Goal: Transaction & Acquisition: Book appointment/travel/reservation

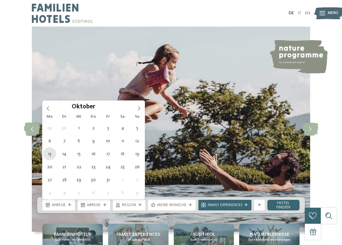
type div "13.10.2025"
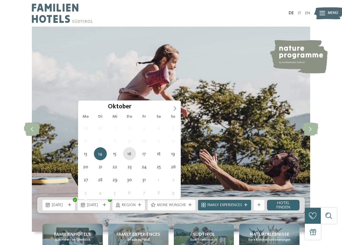
type div "16.10.2025"
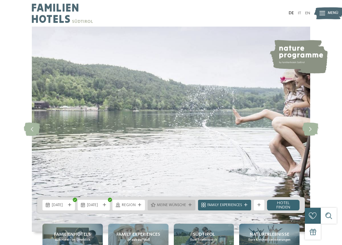
click at [193, 208] on div "Meine Wünsche" at bounding box center [172, 205] width 48 height 11
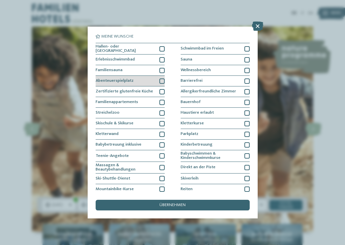
click at [161, 84] on div at bounding box center [161, 80] width 5 height 5
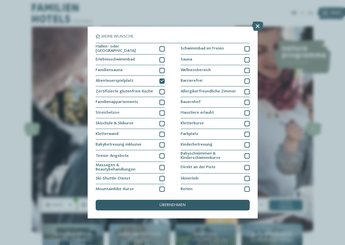
click at [191, 200] on div "übernehmen" at bounding box center [173, 205] width 154 height 11
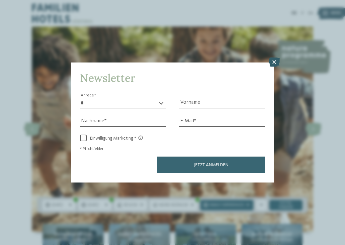
click at [275, 63] on icon at bounding box center [274, 61] width 11 height 9
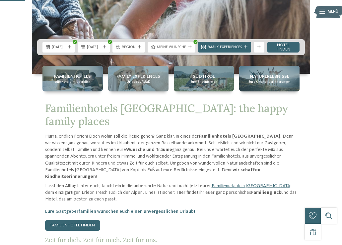
scroll to position [164, 0]
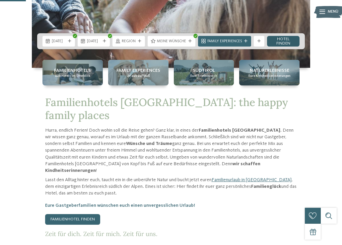
click at [285, 44] on link "Hotel finden" at bounding box center [283, 41] width 33 height 11
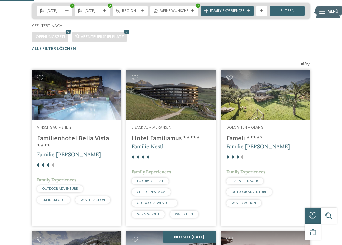
scroll to position [121, 0]
click at [281, 13] on span "filtern" at bounding box center [288, 11] width 14 height 4
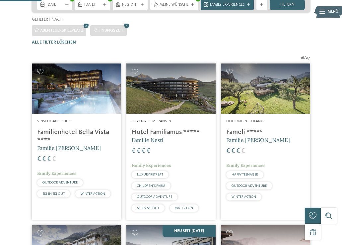
scroll to position [126, 0]
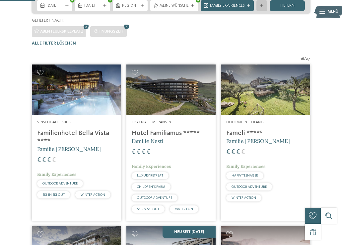
click at [262, 7] on icon at bounding box center [261, 5] width 3 height 3
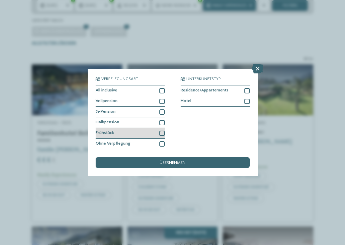
click at [163, 131] on div at bounding box center [161, 133] width 5 height 5
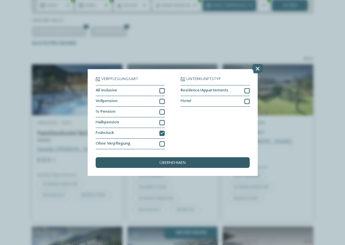
click at [165, 164] on span "übernehmen" at bounding box center [172, 163] width 26 height 4
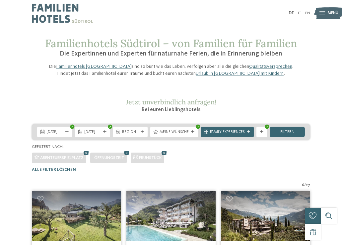
scroll to position [0, 0]
click at [90, 156] on icon at bounding box center [86, 152] width 8 height 7
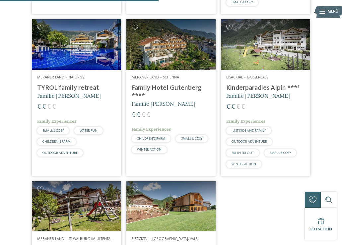
scroll to position [349, 0]
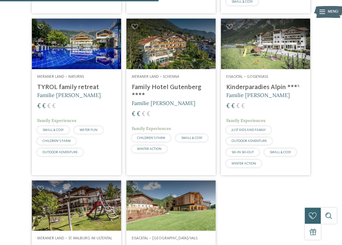
click at [263, 62] on img at bounding box center [265, 44] width 89 height 50
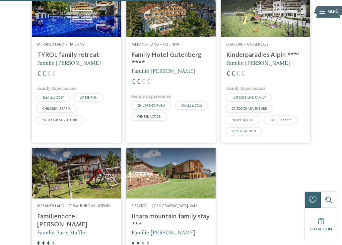
scroll to position [415, 0]
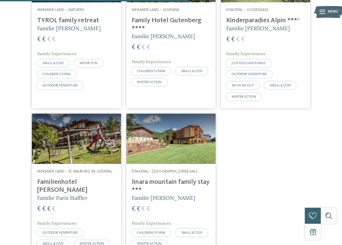
click at [149, 150] on img at bounding box center [171, 139] width 89 height 50
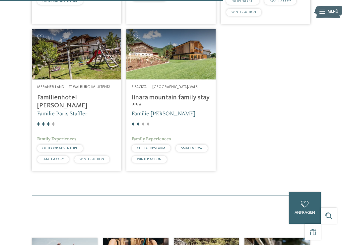
scroll to position [490, 0]
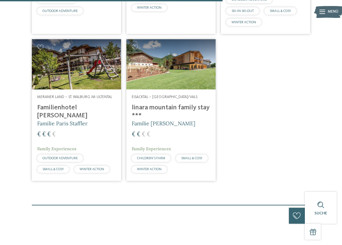
click at [180, 83] on img at bounding box center [171, 64] width 89 height 50
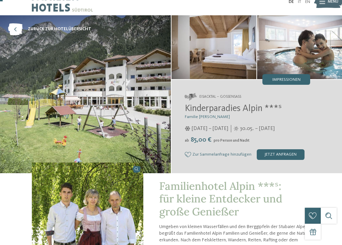
scroll to position [13, 0]
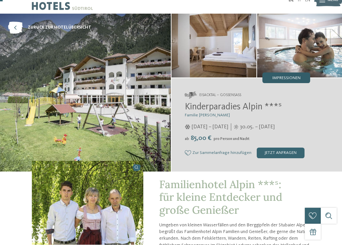
click at [295, 76] on span "Impressionen" at bounding box center [287, 78] width 28 height 4
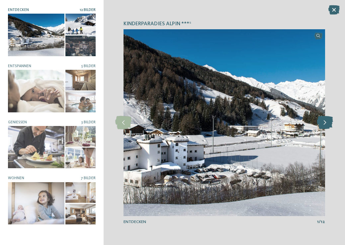
click at [327, 128] on icon at bounding box center [325, 122] width 16 height 13
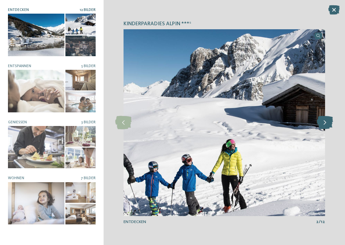
click at [327, 128] on icon at bounding box center [325, 122] width 16 height 13
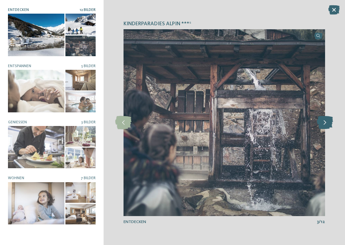
click at [327, 128] on icon at bounding box center [325, 122] width 16 height 13
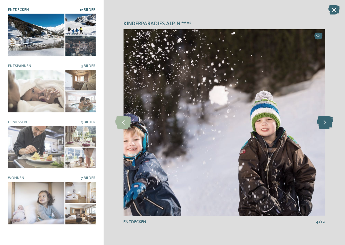
click at [327, 128] on icon at bounding box center [325, 122] width 16 height 13
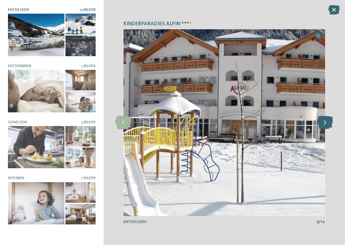
click at [327, 128] on icon at bounding box center [325, 122] width 16 height 13
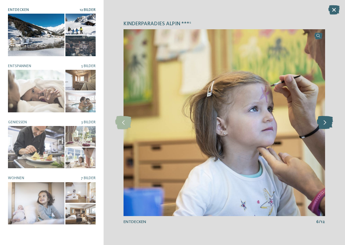
click at [327, 128] on icon at bounding box center [325, 122] width 16 height 13
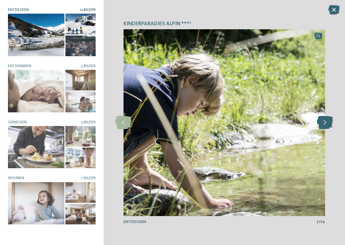
click at [327, 128] on icon at bounding box center [325, 122] width 16 height 13
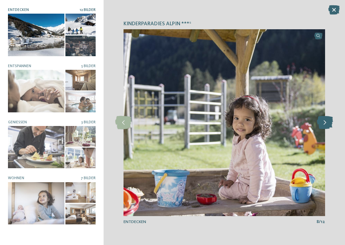
click at [327, 128] on icon at bounding box center [325, 122] width 16 height 13
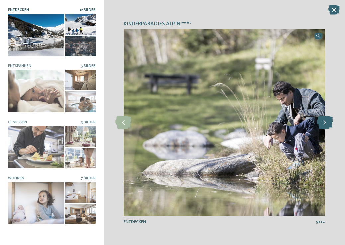
click at [327, 128] on icon at bounding box center [325, 122] width 16 height 13
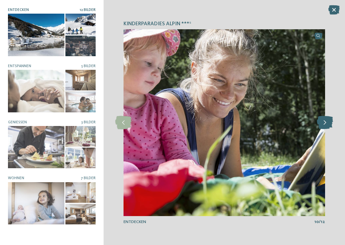
click at [327, 128] on icon at bounding box center [325, 122] width 16 height 13
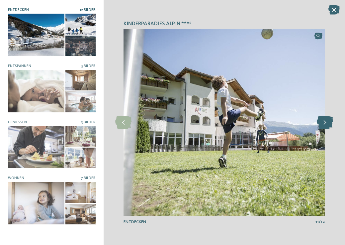
click at [327, 128] on icon at bounding box center [325, 122] width 16 height 13
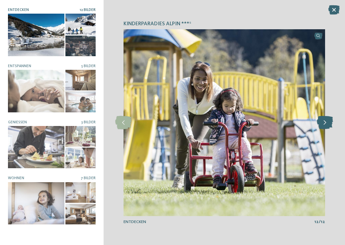
click at [327, 128] on icon at bounding box center [325, 122] width 16 height 13
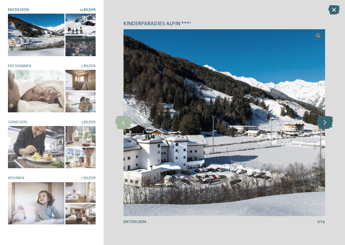
click at [327, 128] on icon at bounding box center [325, 122] width 16 height 13
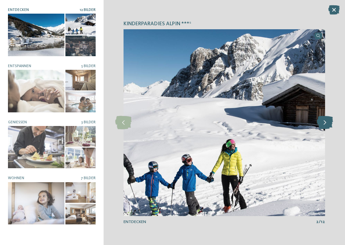
click at [327, 128] on icon at bounding box center [325, 122] width 16 height 13
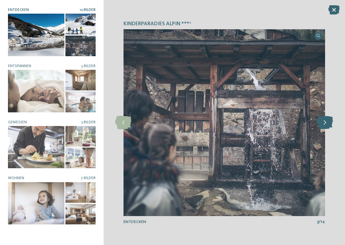
click at [327, 128] on icon at bounding box center [325, 122] width 16 height 13
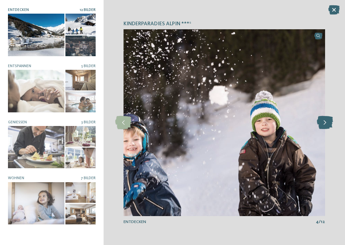
click at [327, 128] on icon at bounding box center [325, 122] width 16 height 13
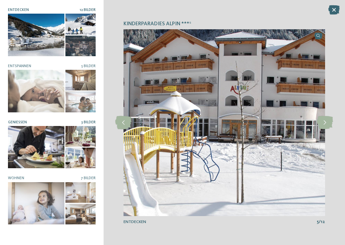
click at [41, 139] on div at bounding box center [36, 147] width 56 height 42
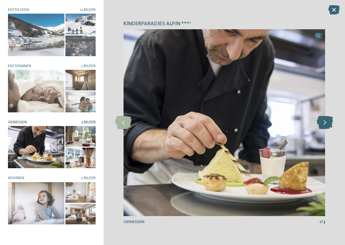
click at [326, 116] on icon at bounding box center [325, 122] width 16 height 13
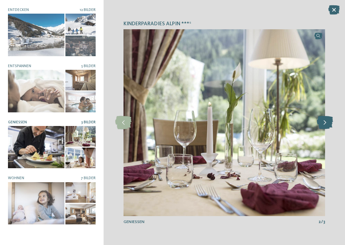
click at [326, 116] on icon at bounding box center [325, 122] width 16 height 13
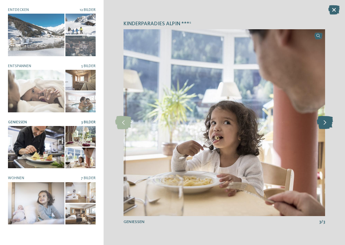
click at [326, 117] on icon at bounding box center [325, 122] width 16 height 13
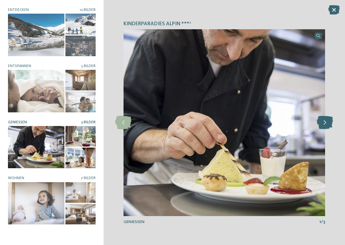
click at [326, 116] on icon at bounding box center [325, 122] width 16 height 13
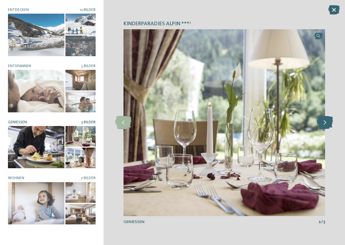
click at [326, 116] on icon at bounding box center [325, 122] width 16 height 13
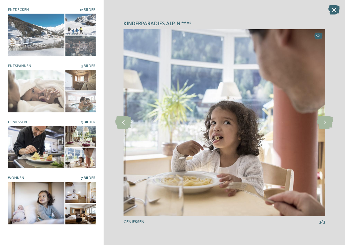
click at [45, 205] on div at bounding box center [36, 203] width 56 height 42
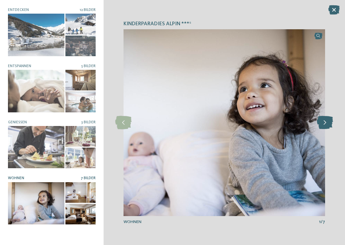
click at [330, 124] on icon at bounding box center [325, 122] width 16 height 13
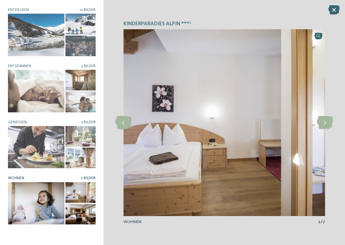
click at [333, 130] on div "Kinderparadies Alpin ***ˢ slide 5 of 12 5" at bounding box center [224, 122] width 241 height 245
click at [326, 126] on icon at bounding box center [325, 122] width 16 height 13
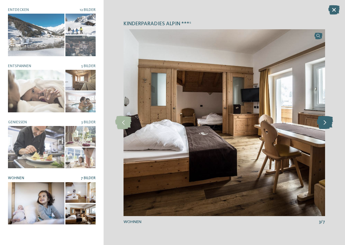
click at [326, 126] on icon at bounding box center [325, 122] width 16 height 13
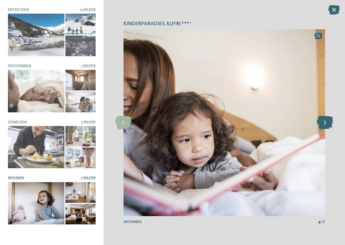
click at [326, 126] on icon at bounding box center [325, 122] width 16 height 13
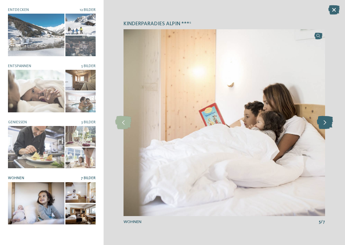
click at [326, 126] on icon at bounding box center [325, 122] width 16 height 13
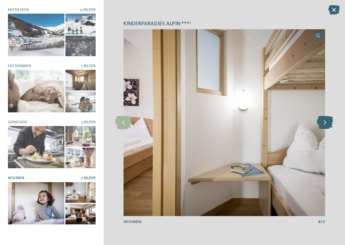
click at [326, 126] on icon at bounding box center [325, 122] width 16 height 13
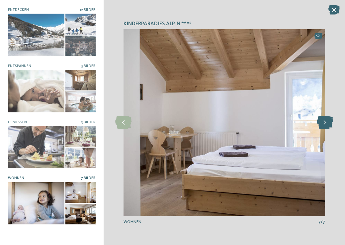
click at [326, 126] on icon at bounding box center [325, 122] width 16 height 13
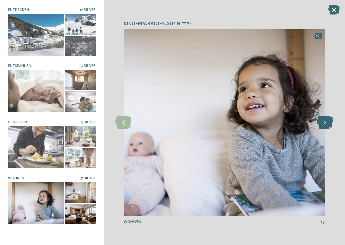
click at [326, 126] on icon at bounding box center [325, 122] width 16 height 13
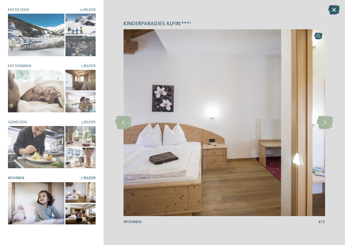
click at [334, 8] on icon at bounding box center [333, 9] width 11 height 9
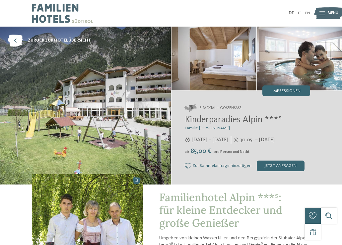
scroll to position [0, 0]
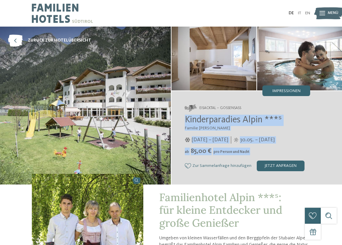
drag, startPoint x: 182, startPoint y: 119, endPoint x: 259, endPoint y: 152, distance: 83.6
click at [260, 155] on div "Eisacktal – Gossensass Kinderparadies Alpin ***ˢ Familie Außerhofer 05.12.2024 …" at bounding box center [257, 137] width 171 height 93
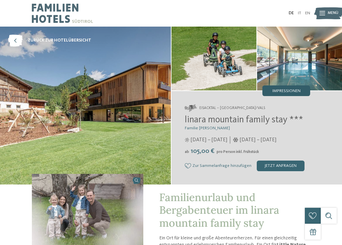
click at [284, 91] on span "Impressionen" at bounding box center [287, 91] width 28 height 4
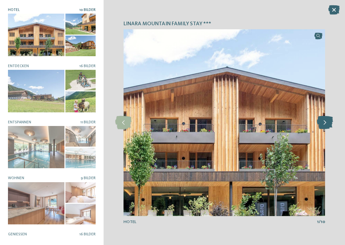
click at [326, 123] on icon at bounding box center [325, 122] width 16 height 13
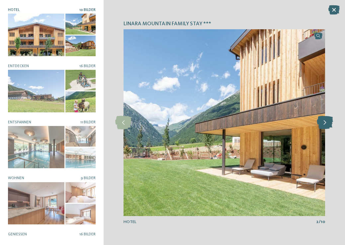
click at [326, 123] on icon at bounding box center [325, 122] width 16 height 13
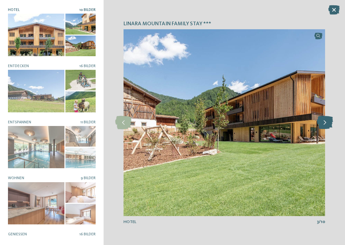
click at [326, 123] on icon at bounding box center [325, 122] width 16 height 13
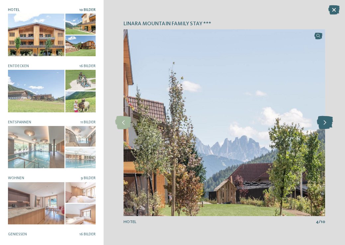
click at [326, 123] on icon at bounding box center [325, 122] width 16 height 13
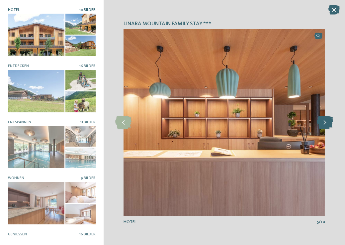
click at [326, 123] on icon at bounding box center [325, 122] width 16 height 13
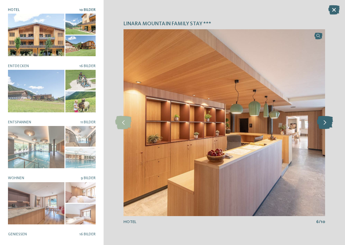
click at [326, 123] on icon at bounding box center [325, 122] width 16 height 13
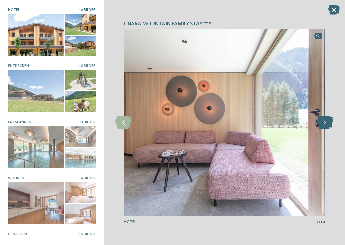
click at [326, 123] on icon at bounding box center [325, 122] width 16 height 13
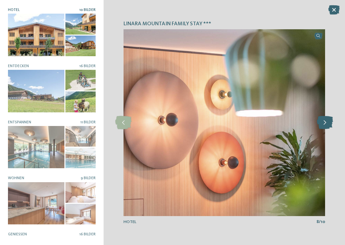
click at [326, 123] on icon at bounding box center [325, 122] width 16 height 13
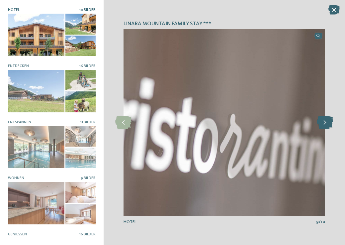
click at [326, 123] on icon at bounding box center [325, 122] width 16 height 13
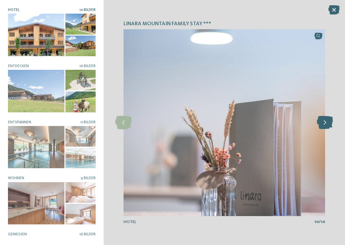
click at [326, 123] on icon at bounding box center [325, 122] width 16 height 13
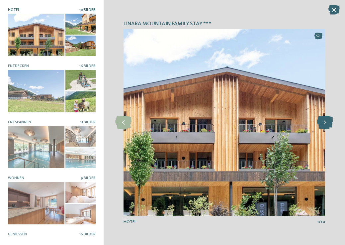
click at [326, 123] on icon at bounding box center [325, 122] width 16 height 13
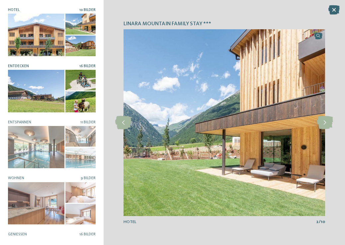
click at [48, 95] on div at bounding box center [36, 91] width 56 height 42
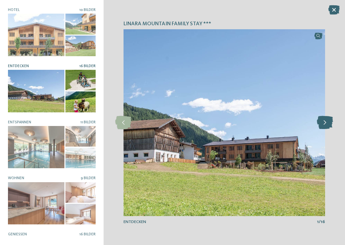
click at [328, 124] on icon at bounding box center [325, 122] width 16 height 13
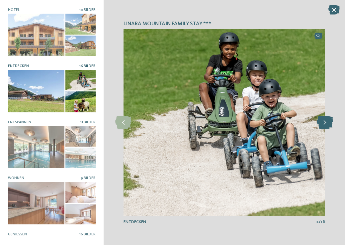
click at [328, 124] on icon at bounding box center [325, 122] width 16 height 13
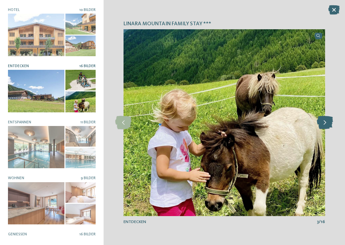
click at [328, 124] on icon at bounding box center [325, 122] width 16 height 13
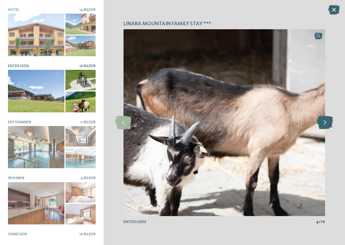
click at [328, 124] on icon at bounding box center [325, 122] width 16 height 13
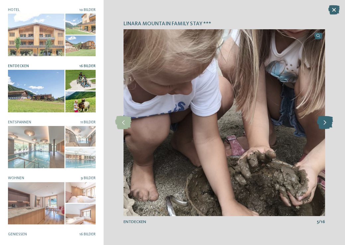
click at [328, 124] on icon at bounding box center [325, 122] width 16 height 13
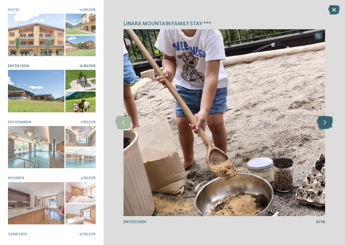
click at [328, 124] on icon at bounding box center [325, 122] width 16 height 13
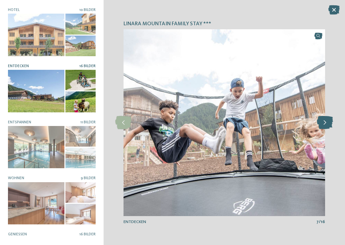
click at [328, 124] on icon at bounding box center [325, 122] width 16 height 13
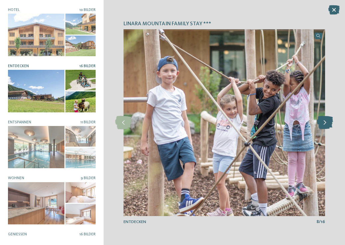
click at [328, 124] on icon at bounding box center [325, 122] width 16 height 13
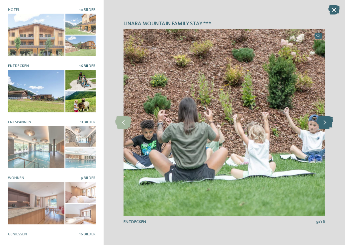
click at [328, 124] on icon at bounding box center [325, 122] width 16 height 13
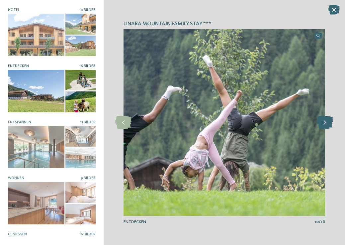
click at [328, 124] on icon at bounding box center [325, 122] width 16 height 13
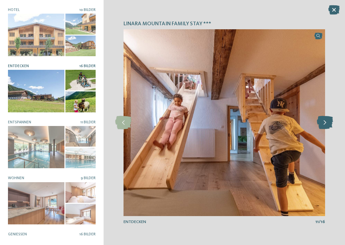
click at [328, 124] on icon at bounding box center [325, 122] width 16 height 13
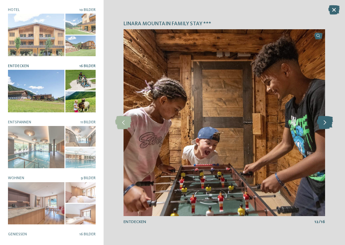
click at [328, 124] on icon at bounding box center [325, 122] width 16 height 13
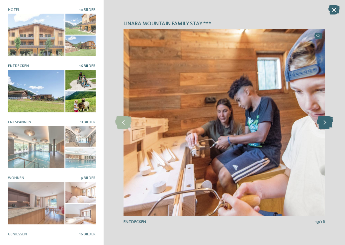
click at [328, 124] on icon at bounding box center [325, 122] width 16 height 13
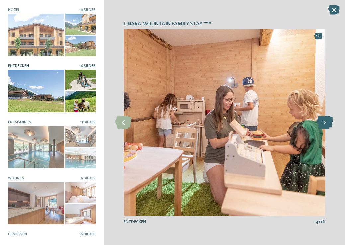
click at [328, 124] on icon at bounding box center [325, 122] width 16 height 13
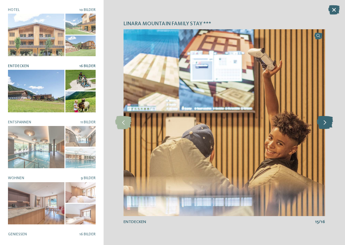
click at [328, 124] on icon at bounding box center [325, 122] width 16 height 13
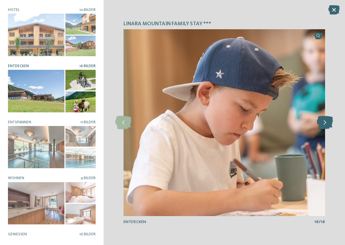
click at [328, 124] on icon at bounding box center [325, 122] width 16 height 13
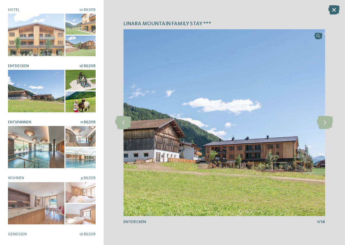
click at [43, 145] on div at bounding box center [36, 147] width 56 height 42
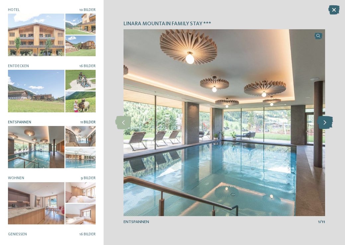
click at [328, 124] on icon at bounding box center [325, 122] width 16 height 13
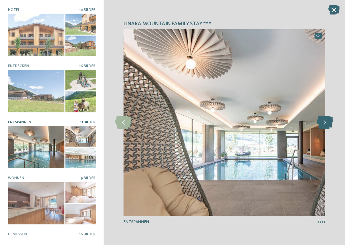
click at [328, 124] on icon at bounding box center [325, 122] width 16 height 13
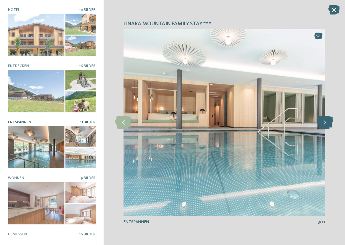
click at [328, 124] on icon at bounding box center [325, 122] width 16 height 13
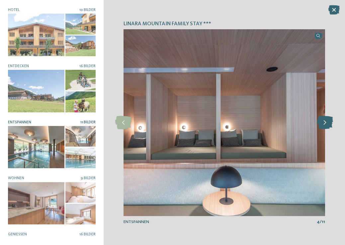
click at [328, 124] on icon at bounding box center [325, 122] width 16 height 13
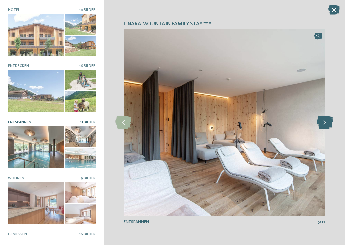
click at [328, 124] on icon at bounding box center [325, 122] width 16 height 13
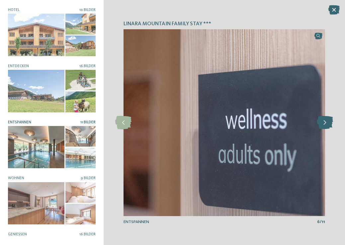
click at [328, 124] on icon at bounding box center [325, 122] width 16 height 13
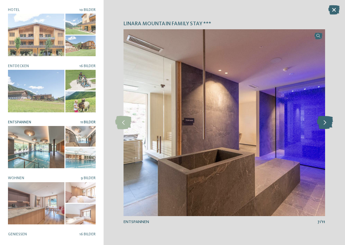
click at [328, 124] on icon at bounding box center [325, 122] width 16 height 13
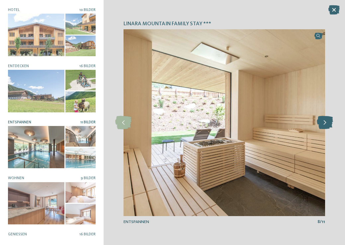
click at [328, 124] on icon at bounding box center [325, 122] width 16 height 13
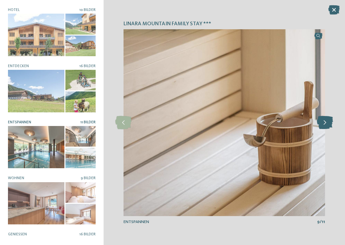
click at [328, 124] on icon at bounding box center [325, 122] width 16 height 13
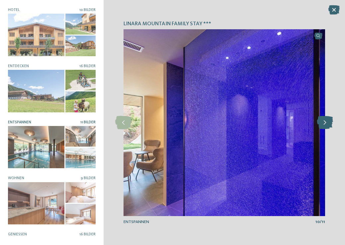
click at [326, 125] on icon at bounding box center [325, 122] width 16 height 13
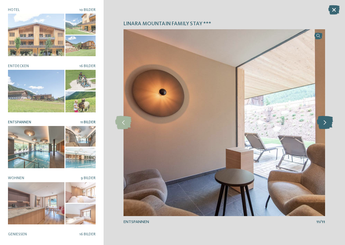
click at [326, 125] on icon at bounding box center [325, 122] width 16 height 13
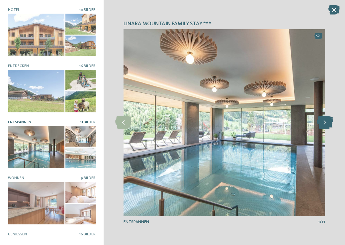
click at [326, 125] on icon at bounding box center [325, 122] width 16 height 13
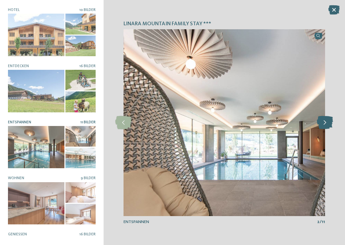
click at [326, 125] on icon at bounding box center [325, 122] width 16 height 13
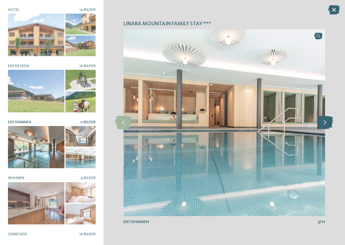
click at [326, 125] on icon at bounding box center [325, 122] width 16 height 13
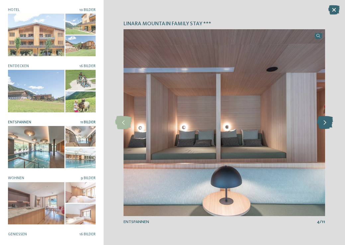
click at [326, 125] on icon at bounding box center [325, 122] width 16 height 13
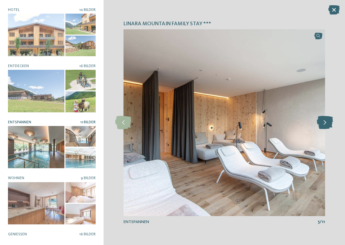
click at [326, 125] on icon at bounding box center [325, 122] width 16 height 13
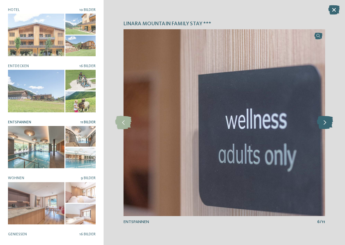
click at [326, 125] on icon at bounding box center [325, 122] width 16 height 13
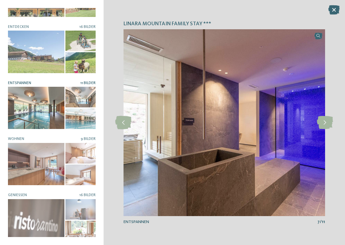
scroll to position [39, 0]
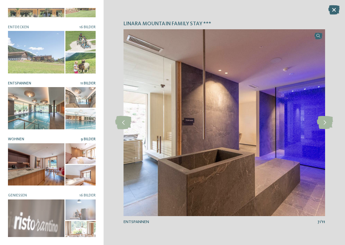
click at [31, 154] on div at bounding box center [36, 164] width 56 height 42
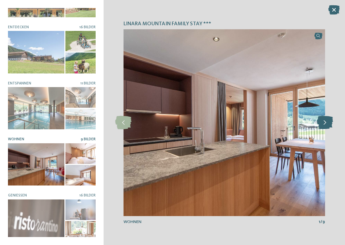
click at [325, 120] on icon at bounding box center [325, 122] width 16 height 13
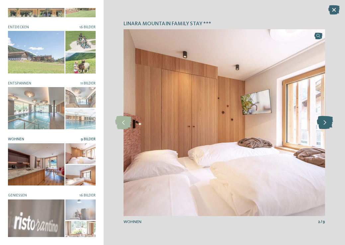
click at [325, 121] on icon at bounding box center [325, 122] width 16 height 13
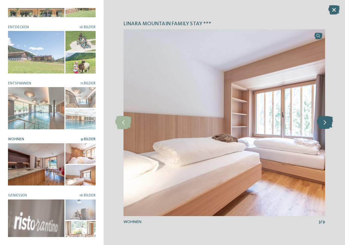
click at [322, 121] on icon at bounding box center [325, 122] width 16 height 13
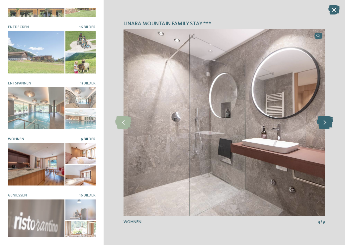
click at [323, 121] on icon at bounding box center [325, 122] width 16 height 13
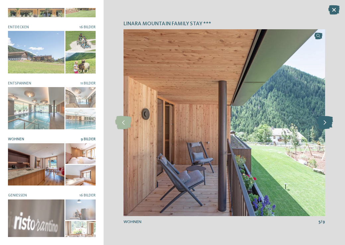
click at [323, 121] on icon at bounding box center [325, 122] width 16 height 13
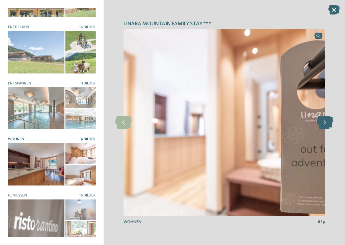
click at [323, 122] on icon at bounding box center [325, 122] width 16 height 13
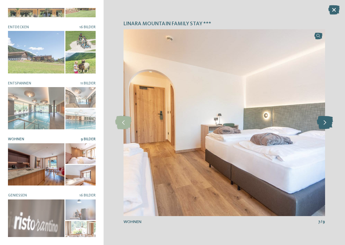
click at [322, 122] on icon at bounding box center [325, 122] width 16 height 13
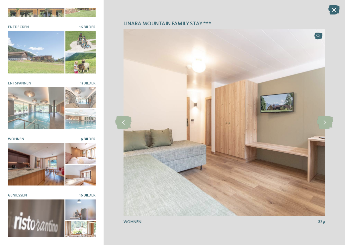
click at [30, 209] on div at bounding box center [36, 220] width 56 height 42
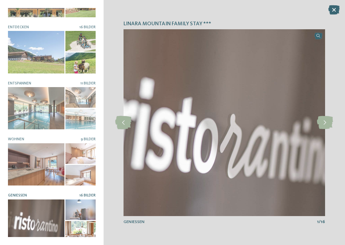
click at [335, 115] on div "linara mountain family stay *** slide 2 of 10 2 /" at bounding box center [224, 122] width 241 height 245
click at [328, 123] on icon at bounding box center [325, 122] width 16 height 13
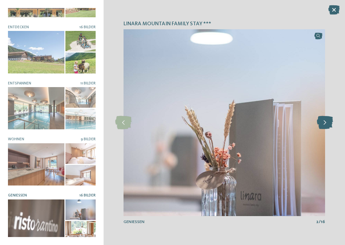
click at [328, 123] on icon at bounding box center [325, 122] width 16 height 13
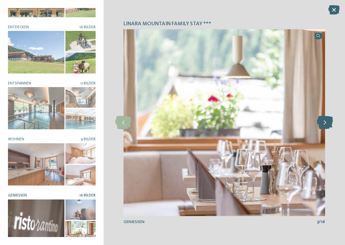
click at [328, 123] on icon at bounding box center [325, 122] width 16 height 13
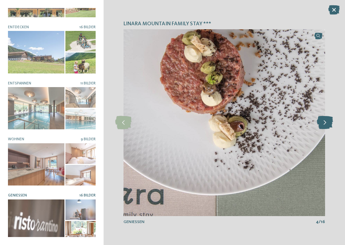
click at [328, 123] on icon at bounding box center [325, 122] width 16 height 13
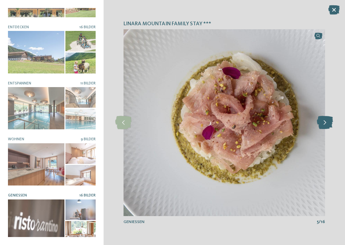
click at [328, 123] on icon at bounding box center [325, 122] width 16 height 13
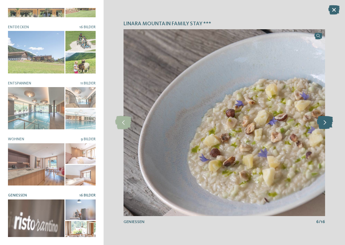
click at [328, 123] on icon at bounding box center [325, 122] width 16 height 13
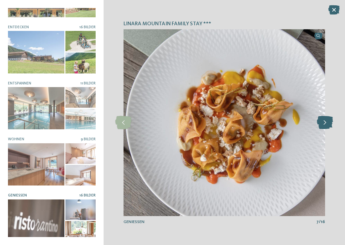
click at [328, 123] on icon at bounding box center [325, 122] width 16 height 13
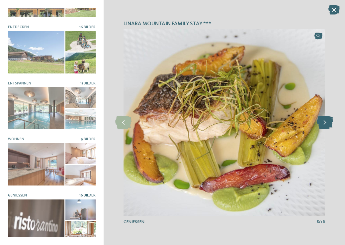
click at [328, 123] on icon at bounding box center [325, 122] width 16 height 13
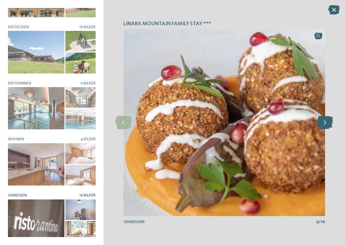
click at [328, 123] on icon at bounding box center [325, 122] width 16 height 13
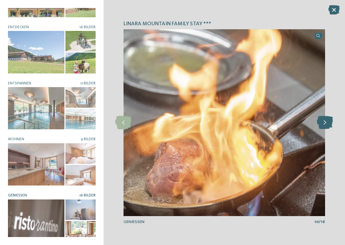
click at [328, 123] on icon at bounding box center [325, 122] width 16 height 13
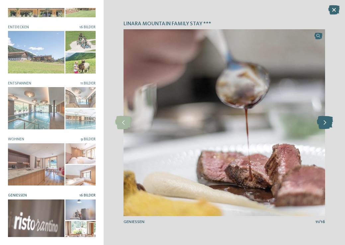
click at [328, 123] on icon at bounding box center [325, 122] width 16 height 13
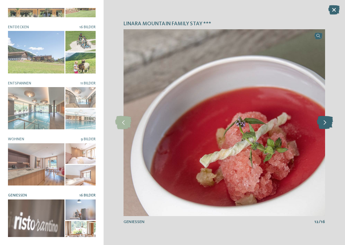
click at [328, 123] on icon at bounding box center [325, 122] width 16 height 13
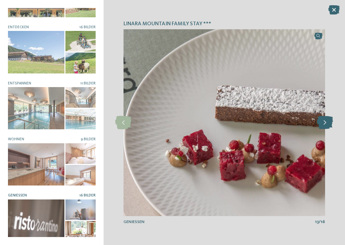
click at [328, 123] on icon at bounding box center [325, 122] width 16 height 13
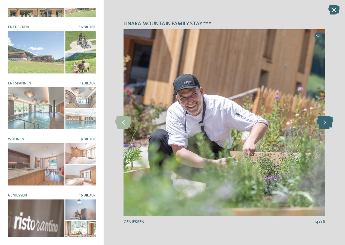
click at [328, 123] on icon at bounding box center [325, 122] width 16 height 13
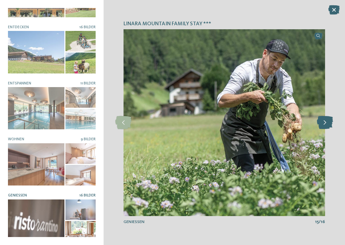
click at [328, 123] on icon at bounding box center [325, 122] width 16 height 13
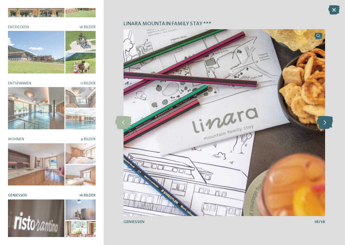
click at [328, 123] on icon at bounding box center [325, 122] width 16 height 13
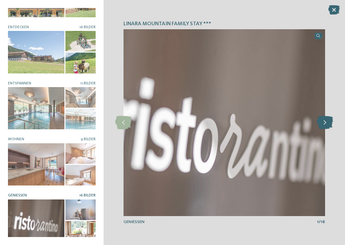
click at [328, 123] on icon at bounding box center [325, 122] width 16 height 13
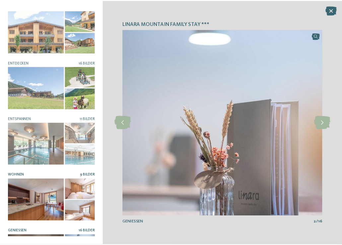
scroll to position [0, 0]
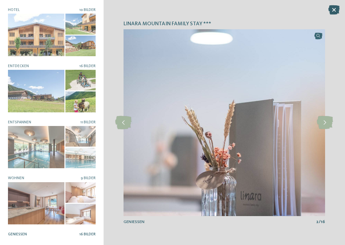
click at [333, 12] on icon at bounding box center [333, 9] width 11 height 9
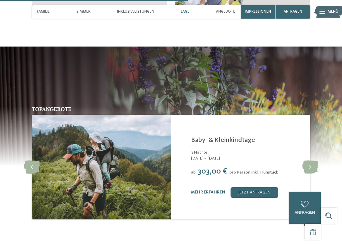
scroll to position [954, 0]
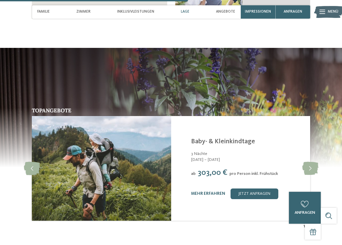
click at [221, 188] on div "mehr erfahren jetzt anfragen" at bounding box center [247, 193] width 113 height 11
click at [221, 191] on link "mehr erfahren" at bounding box center [208, 193] width 34 height 4
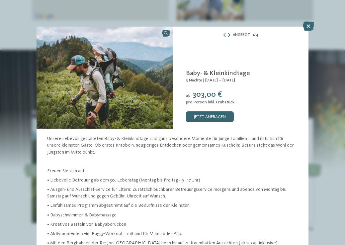
click at [229, 36] on icon at bounding box center [229, 35] width 2 height 4
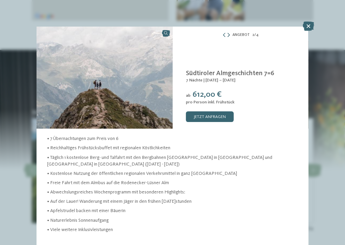
click at [229, 36] on icon at bounding box center [228, 35] width 2 height 4
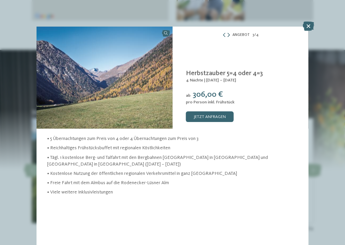
click at [229, 36] on icon at bounding box center [228, 35] width 2 height 4
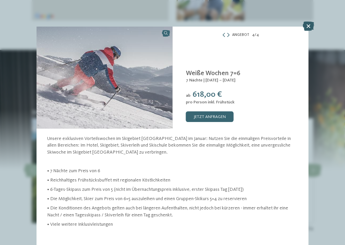
click at [308, 26] on icon at bounding box center [308, 26] width 11 height 9
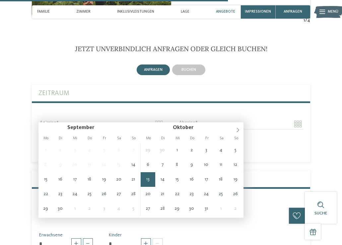
type input "**********"
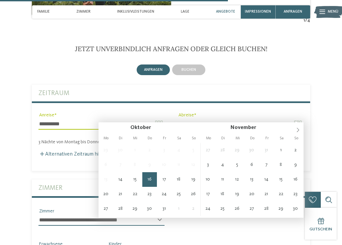
click at [299, 120] on input "**********" at bounding box center [241, 123] width 126 height 11
type input "**********"
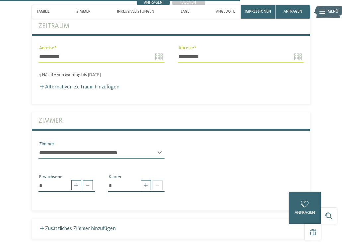
scroll to position [1228, 0]
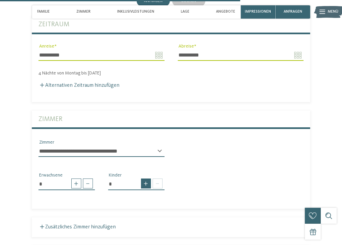
click at [146, 178] on span at bounding box center [146, 183] width 10 height 10
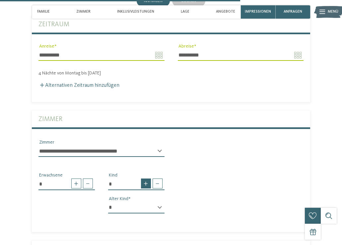
click at [146, 178] on span at bounding box center [146, 183] width 10 height 10
type input "*"
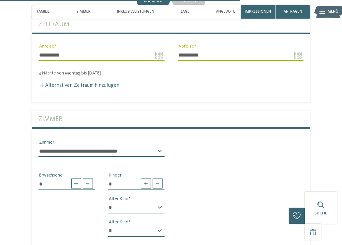
click at [160, 202] on div "* * * * * * * * * * * ** ** ** ** ** ** ** ** Alter Kind" at bounding box center [136, 210] width 56 height 17
select select "*"
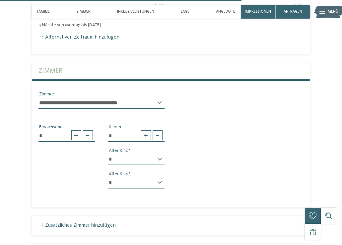
scroll to position [1264, 0]
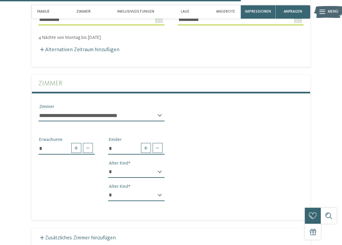
select select "*****"
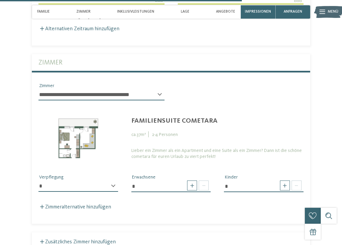
scroll to position [1300, 0]
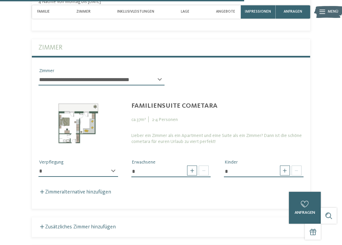
click at [160, 74] on div "**********" at bounding box center [102, 82] width 126 height 17
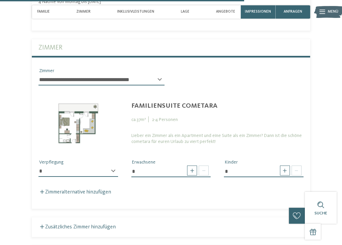
select select "*"
select select "*****"
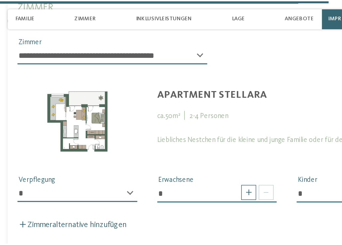
scroll to position [1305, 0]
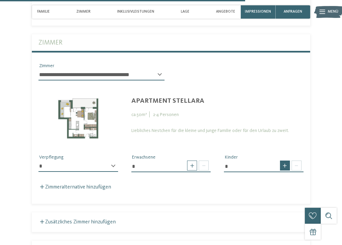
click at [287, 160] on span at bounding box center [285, 165] width 10 height 10
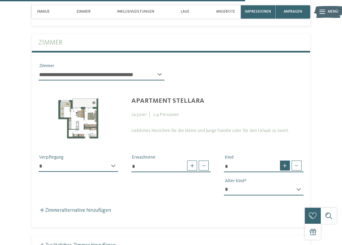
click at [286, 160] on span at bounding box center [285, 165] width 10 height 10
type input "*"
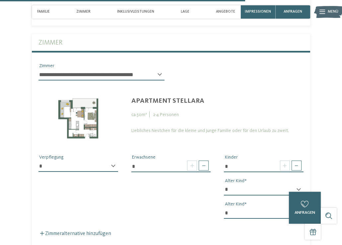
select select "*"
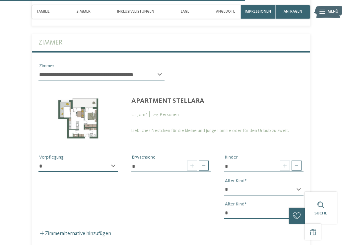
select select "*"
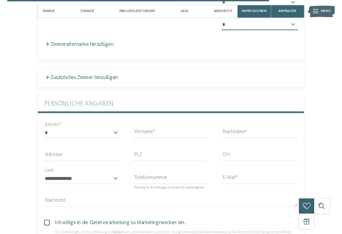
scroll to position [1493, 0]
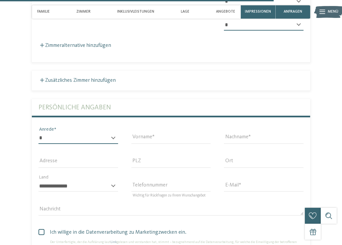
select select "*"
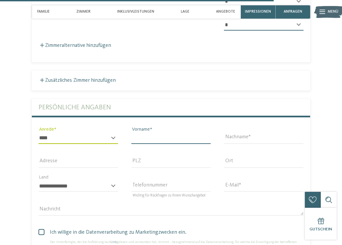
click at [164, 132] on input "Vorname" at bounding box center [171, 137] width 80 height 11
type input "*******"
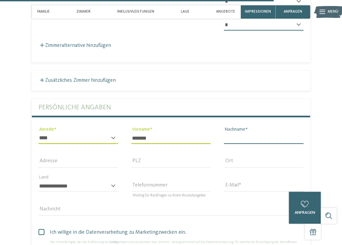
click at [252, 132] on input "Nachname" at bounding box center [264, 137] width 80 height 11
type input "*****"
click at [90, 156] on input "Adresse" at bounding box center [79, 161] width 80 height 11
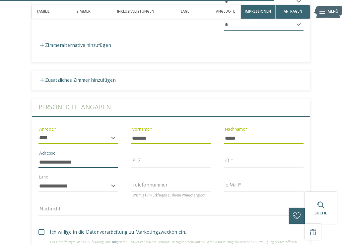
type input "**********"
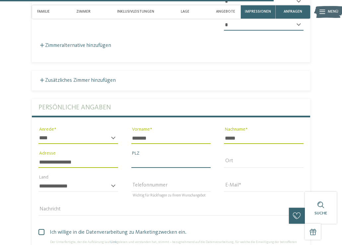
click at [158, 156] on input "PLZ" at bounding box center [171, 161] width 80 height 11
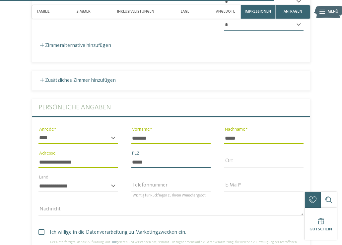
type input "*****"
click at [252, 156] on input "Ort" at bounding box center [264, 161] width 80 height 11
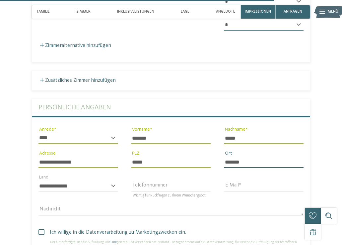
type input "*******"
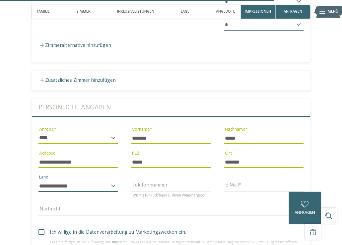
select select "**"
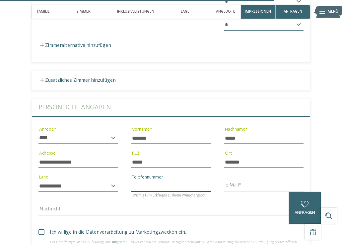
click at [144, 180] on input "Telefonnummer" at bounding box center [171, 185] width 80 height 11
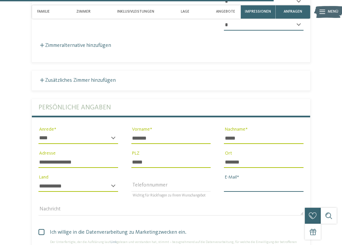
click at [229, 180] on input "E-Mail" at bounding box center [264, 185] width 80 height 11
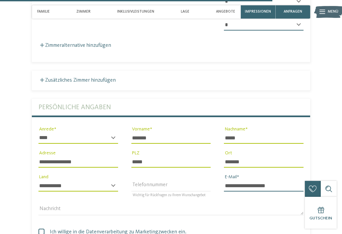
type input "**********"
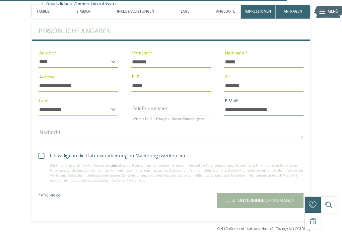
scroll to position [1576, 0]
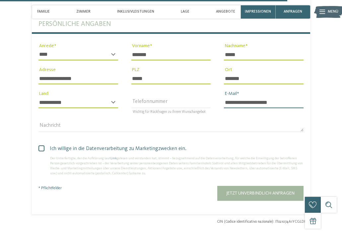
type input "**********"
click at [43, 145] on span at bounding box center [42, 148] width 6 height 6
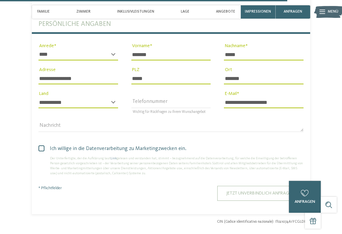
click at [245, 186] on button "Jetzt unverbindlich anfragen" at bounding box center [261, 193] width 86 height 15
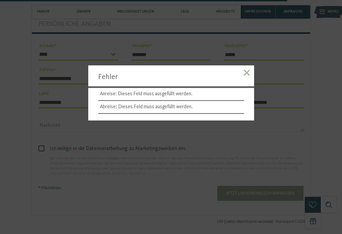
click at [247, 72] on span at bounding box center [247, 73] width 6 height 6
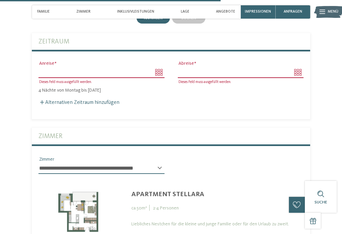
scroll to position [1210, 0]
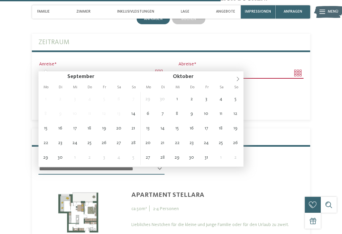
click at [161, 67] on input "Anreise" at bounding box center [102, 72] width 126 height 11
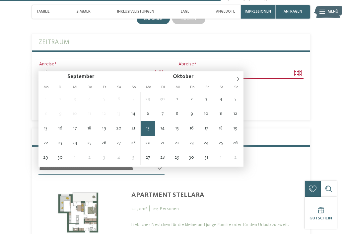
type input "**********"
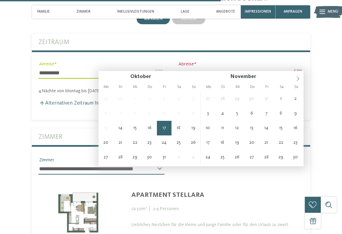
type input "**********"
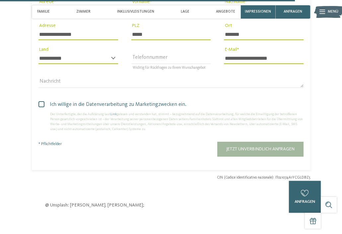
scroll to position [1625, 0]
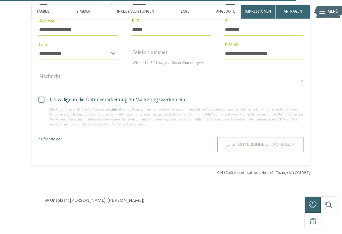
click at [284, 137] on button "Jetzt unverbindlich anfragen" at bounding box center [261, 144] width 86 height 15
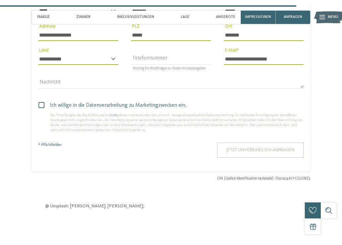
scroll to position [0, 0]
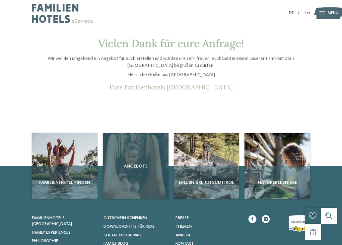
click at [145, 189] on div "Angebote" at bounding box center [136, 166] width 66 height 66
click at [138, 168] on div "Angebote" at bounding box center [136, 166] width 66 height 66
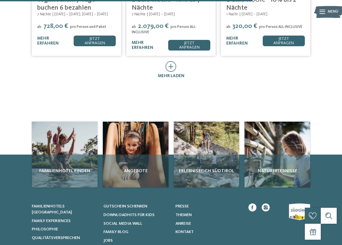
scroll to position [247, 0]
